Goal: Find specific page/section: Find specific page/section

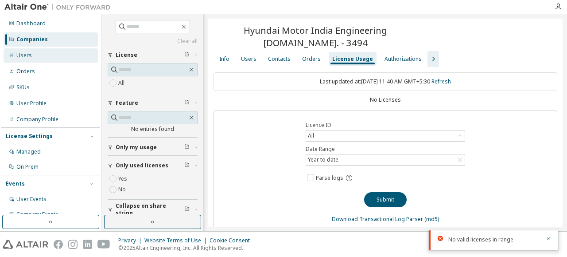
click at [29, 60] on div "Users" at bounding box center [51, 55] width 94 height 14
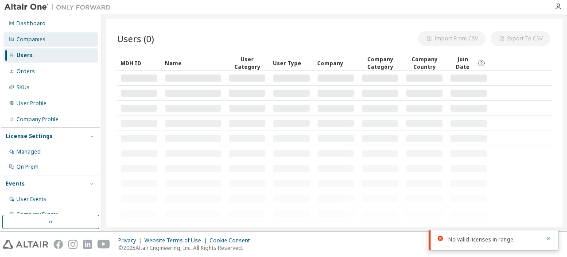
click at [33, 44] on div "Companies" at bounding box center [51, 39] width 94 height 14
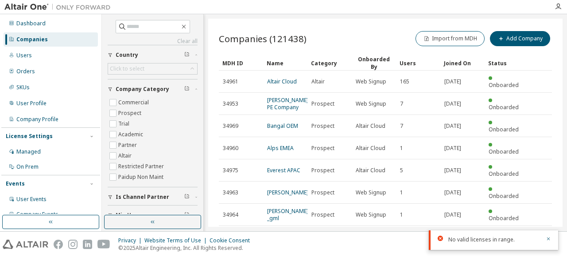
click at [562, 6] on div at bounding box center [558, 6] width 18 height 7
click at [559, 8] on icon "button" at bounding box center [558, 6] width 7 height 7
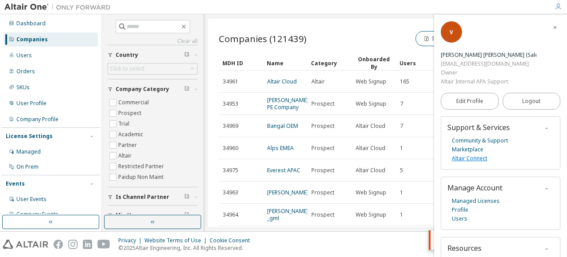
click at [478, 154] on link "Altair Connect" at bounding box center [469, 158] width 35 height 9
